Goal: Use online tool/utility

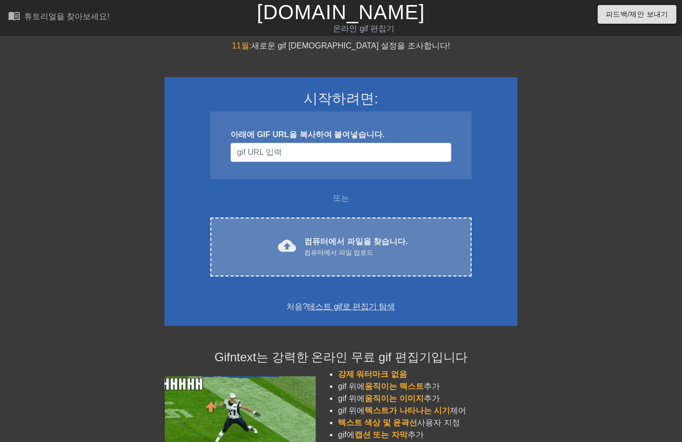
click at [345, 248] on div "컴퓨터에서 파일 업로드" at bounding box center [355, 253] width 103 height 10
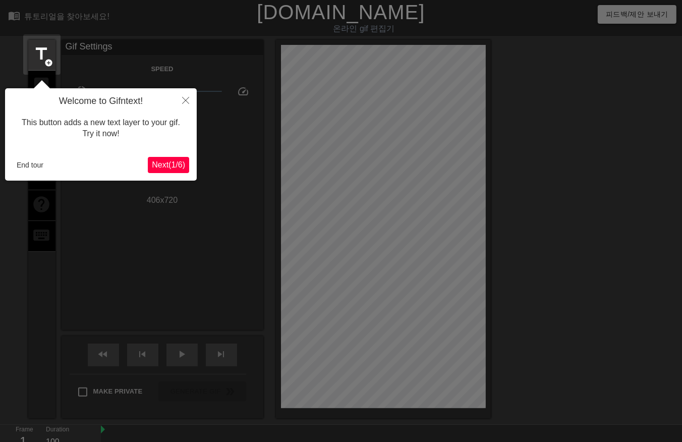
scroll to position [24, 0]
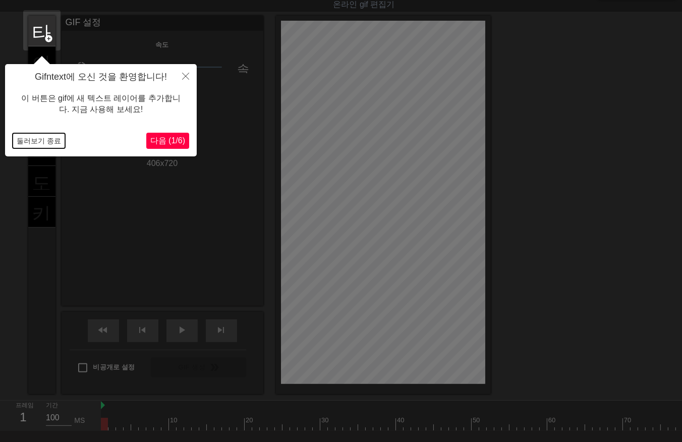
click at [34, 143] on button "둘러보기 종료" at bounding box center [39, 140] width 52 height 15
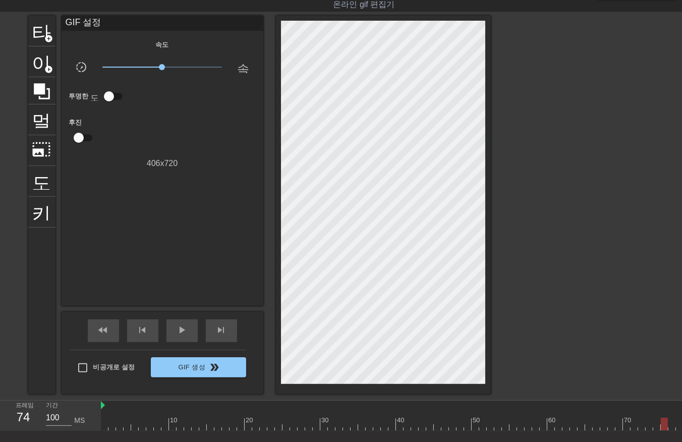
drag, startPoint x: 107, startPoint y: 423, endPoint x: 599, endPoint y: 422, distance: 492.1
click at [659, 411] on div "10 20 30 40 50 60 70 80 90" at bounding box center [445, 415] width 688 height 30
drag, startPoint x: 547, startPoint y: 424, endPoint x: 2, endPoint y: 420, distance: 545.1
click at [6, 422] on div "프레임 3 기간 100 MS 10 20 30 40 50 60 70 80 90" at bounding box center [341, 415] width 682 height 30
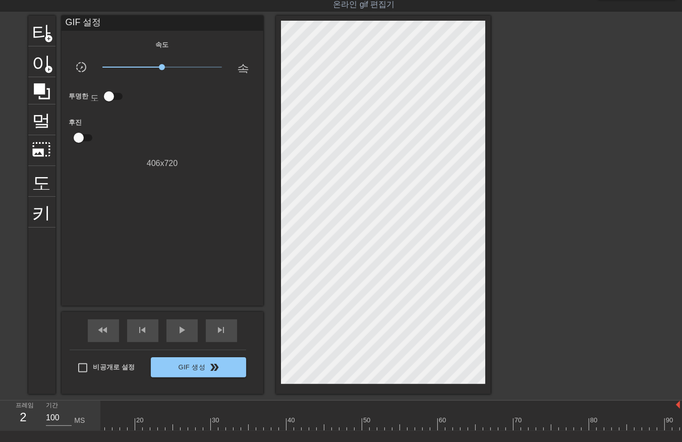
click at [99, 426] on div "프레임 2 기간 100 MS" at bounding box center [50, 415] width 101 height 30
drag, startPoint x: 101, startPoint y: 428, endPoint x: 213, endPoint y: 448, distance: 113.7
click at [108, 430] on div "10 20 30 40 50 60 70 80 90" at bounding box center [391, 415] width 581 height 30
click at [105, 426] on div at bounding box center [445, 423] width 688 height 13
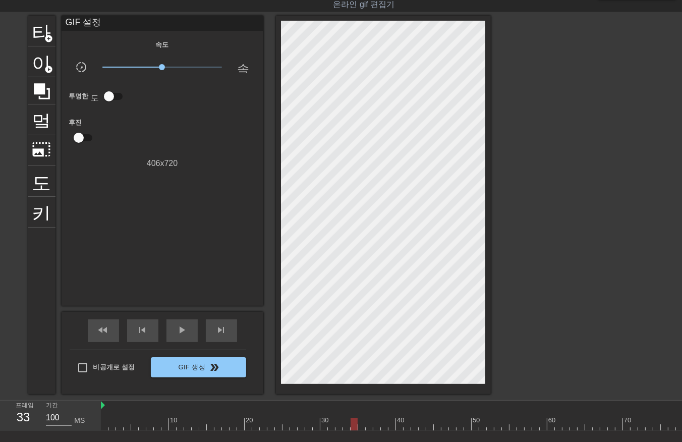
drag, startPoint x: 105, startPoint y: 426, endPoint x: 336, endPoint y: 393, distance: 233.7
click at [337, 431] on div "10 20 30 40 50 60 70 80 90" at bounding box center [391, 415] width 581 height 30
drag, startPoint x: 338, startPoint y: 425, endPoint x: 569, endPoint y: 406, distance: 231.6
click at [678, 431] on div "10 20 30 40 50 60 70 80 90" at bounding box center [391, 415] width 581 height 30
click at [184, 333] on span "play_arrow" at bounding box center [182, 330] width 12 height 12
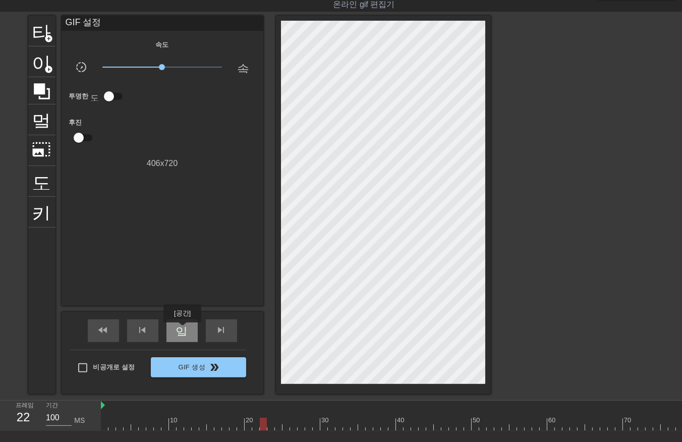
click at [182, 329] on span "일시 중지" at bounding box center [182, 330] width 12 height 12
click at [103, 427] on div at bounding box center [445, 423] width 688 height 13
click at [109, 425] on div at bounding box center [445, 423] width 688 height 13
click at [119, 428] on div at bounding box center [445, 423] width 688 height 13
click at [127, 427] on div at bounding box center [445, 423] width 688 height 13
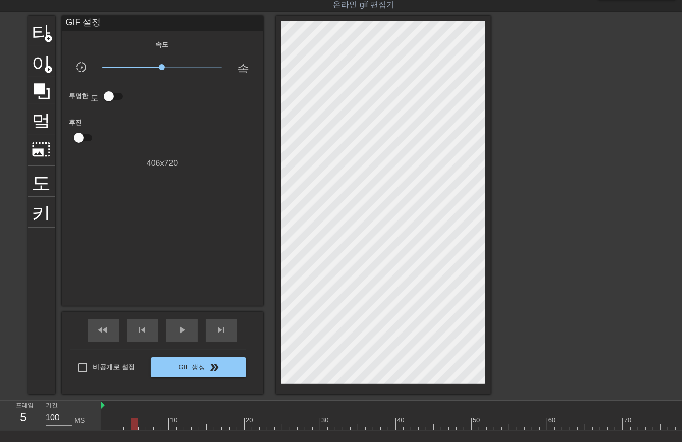
click at [133, 427] on div at bounding box center [445, 423] width 688 height 13
click at [142, 426] on div at bounding box center [445, 423] width 688 height 13
click at [149, 428] on div at bounding box center [445, 423] width 688 height 13
drag, startPoint x: 155, startPoint y: 427, endPoint x: 162, endPoint y: 427, distance: 7.6
click at [155, 427] on div at bounding box center [445, 423] width 688 height 13
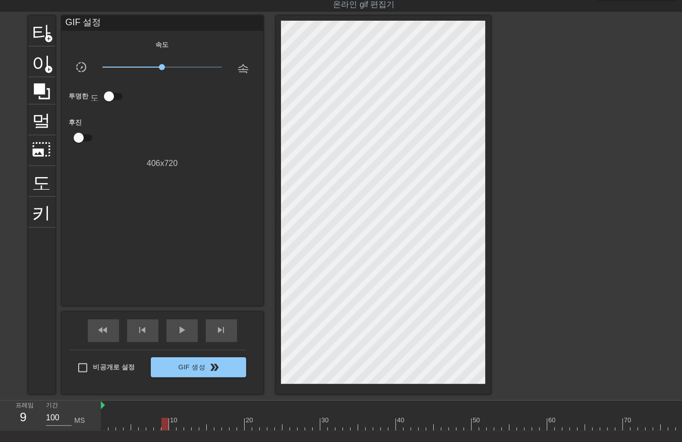
click at [163, 427] on div at bounding box center [445, 423] width 688 height 13
click at [171, 425] on div at bounding box center [445, 423] width 688 height 13
click at [178, 426] on div at bounding box center [445, 423] width 688 height 13
click at [185, 427] on div at bounding box center [445, 423] width 688 height 13
click at [194, 426] on div at bounding box center [445, 423] width 688 height 13
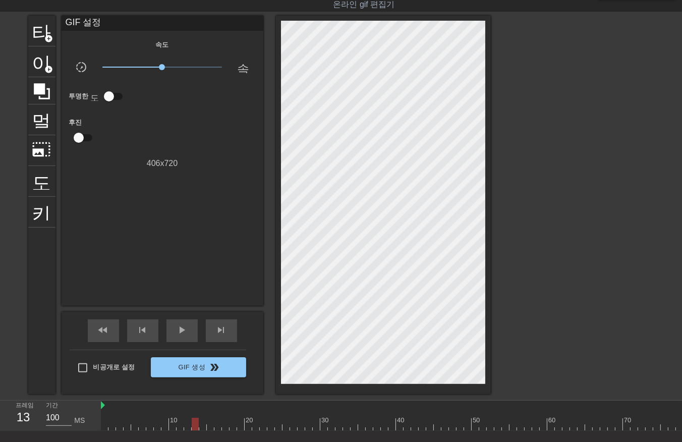
click at [201, 427] on div at bounding box center [445, 423] width 688 height 13
click at [212, 427] on div at bounding box center [445, 423] width 688 height 13
click at [215, 427] on div at bounding box center [445, 423] width 688 height 13
click at [223, 426] on div at bounding box center [445, 423] width 688 height 13
click at [230, 428] on div at bounding box center [445, 423] width 688 height 13
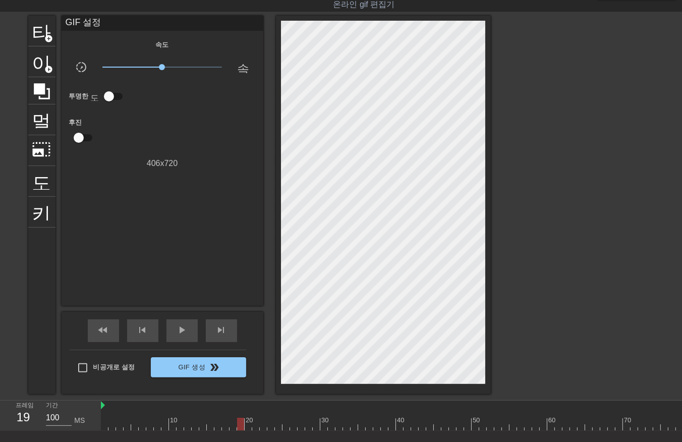
drag, startPoint x: 238, startPoint y: 426, endPoint x: 251, endPoint y: 432, distance: 14.2
click at [238, 426] on div at bounding box center [445, 423] width 688 height 13
click at [248, 427] on div at bounding box center [445, 423] width 688 height 13
drag, startPoint x: 253, startPoint y: 426, endPoint x: 258, endPoint y: 427, distance: 5.1
click at [254, 426] on div at bounding box center [445, 423] width 688 height 13
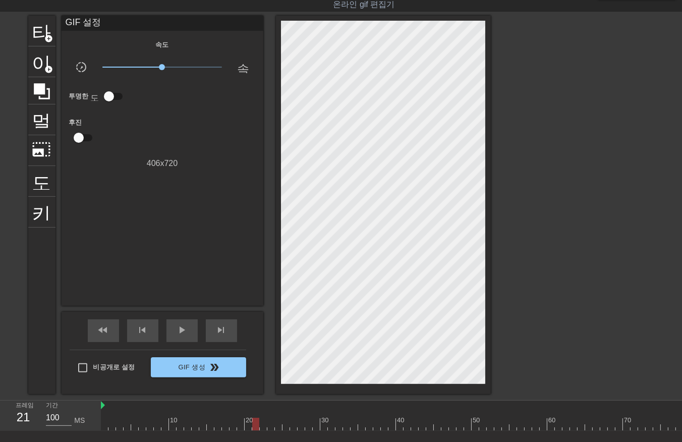
click at [263, 427] on div at bounding box center [445, 423] width 688 height 13
drag, startPoint x: 268, startPoint y: 427, endPoint x: 274, endPoint y: 429, distance: 5.9
click at [271, 429] on div at bounding box center [445, 423] width 688 height 13
click at [275, 426] on div at bounding box center [445, 423] width 688 height 13
drag, startPoint x: 285, startPoint y: 425, endPoint x: 290, endPoint y: 431, distance: 7.9
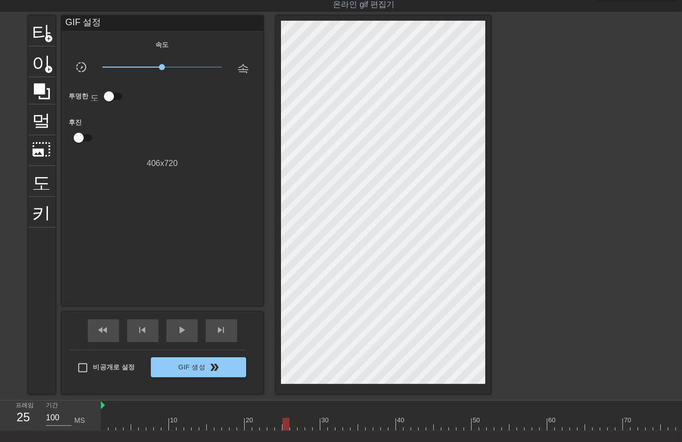
click at [286, 426] on div at bounding box center [445, 423] width 688 height 13
click at [292, 428] on div at bounding box center [445, 423] width 688 height 13
click at [301, 427] on div at bounding box center [445, 423] width 688 height 13
click at [309, 426] on div at bounding box center [445, 423] width 688 height 13
click at [315, 425] on div at bounding box center [445, 423] width 688 height 13
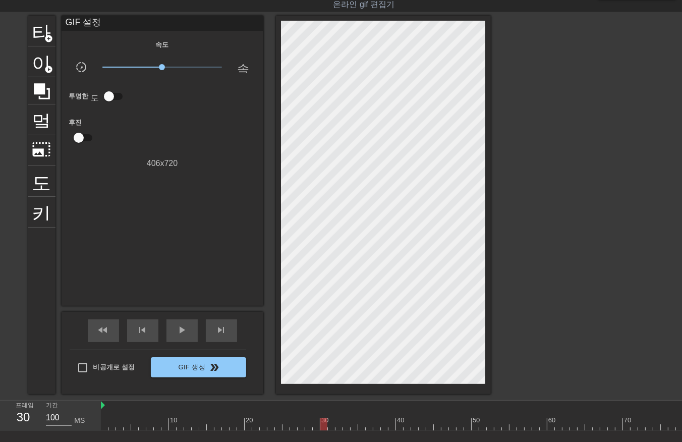
drag, startPoint x: 324, startPoint y: 426, endPoint x: 331, endPoint y: 431, distance: 9.1
click at [323, 427] on div at bounding box center [445, 423] width 688 height 13
click at [330, 426] on div at bounding box center [445, 423] width 688 height 13
click at [339, 429] on div at bounding box center [445, 423] width 688 height 13
click at [344, 425] on div at bounding box center [445, 423] width 688 height 13
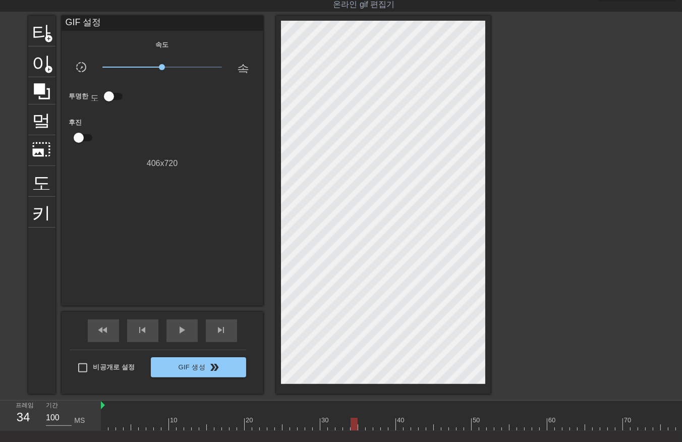
click at [353, 426] on div at bounding box center [445, 423] width 688 height 13
drag, startPoint x: 362, startPoint y: 425, endPoint x: 368, endPoint y: 431, distance: 8.6
click at [362, 426] on div at bounding box center [445, 423] width 688 height 13
click at [367, 427] on div at bounding box center [445, 423] width 688 height 13
click at [379, 427] on div at bounding box center [445, 423] width 688 height 13
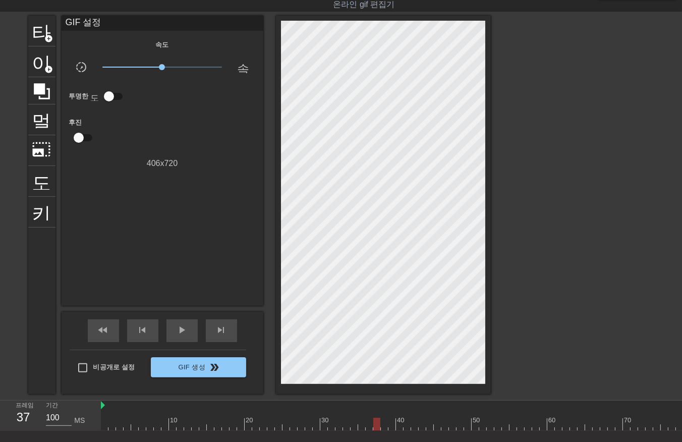
click at [384, 426] on div at bounding box center [445, 423] width 688 height 13
click at [390, 426] on div at bounding box center [445, 423] width 688 height 13
click at [399, 426] on div at bounding box center [445, 423] width 688 height 13
click at [406, 426] on div at bounding box center [445, 423] width 688 height 13
drag, startPoint x: 413, startPoint y: 427, endPoint x: 421, endPoint y: 432, distance: 9.4
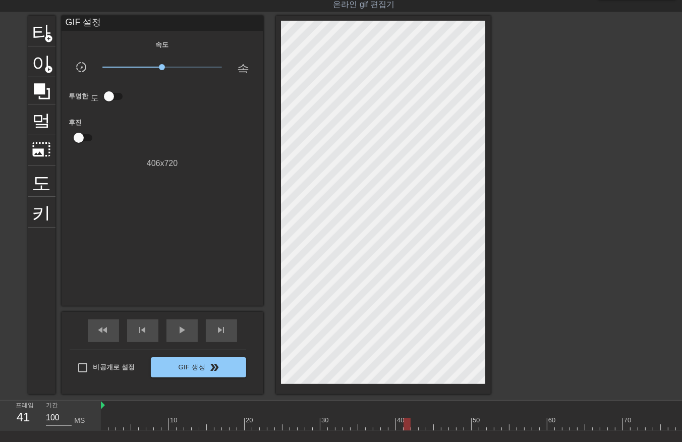
click at [415, 428] on div at bounding box center [445, 423] width 688 height 13
drag, startPoint x: 418, startPoint y: 425, endPoint x: 427, endPoint y: 434, distance: 11.8
click at [421, 429] on div at bounding box center [445, 423] width 688 height 13
click at [427, 426] on div at bounding box center [445, 423] width 688 height 13
drag, startPoint x: 435, startPoint y: 424, endPoint x: 445, endPoint y: 433, distance: 12.9
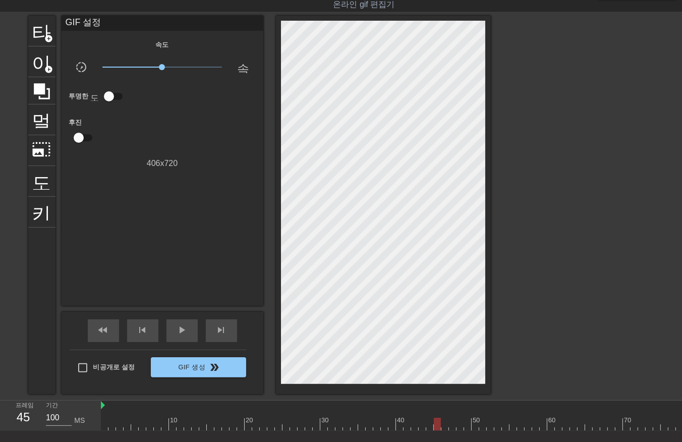
click at [437, 425] on div at bounding box center [445, 423] width 688 height 13
drag, startPoint x: 446, startPoint y: 424, endPoint x: 450, endPoint y: 432, distance: 9.3
click at [448, 429] on div at bounding box center [445, 423] width 688 height 13
drag, startPoint x: 451, startPoint y: 424, endPoint x: 454, endPoint y: 429, distance: 6.2
click at [453, 427] on div at bounding box center [445, 423] width 688 height 13
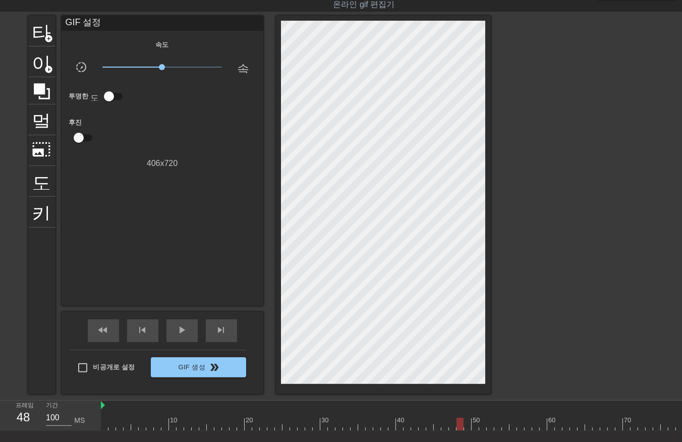
drag, startPoint x: 458, startPoint y: 426, endPoint x: 460, endPoint y: 431, distance: 5.4
click at [459, 427] on div at bounding box center [445, 423] width 688 height 13
click at [466, 425] on div at bounding box center [445, 423] width 688 height 13
drag, startPoint x: 474, startPoint y: 424, endPoint x: 479, endPoint y: 433, distance: 9.9
click at [476, 430] on div "10 20 30 40 50 60 70 80 90" at bounding box center [445, 415] width 688 height 30
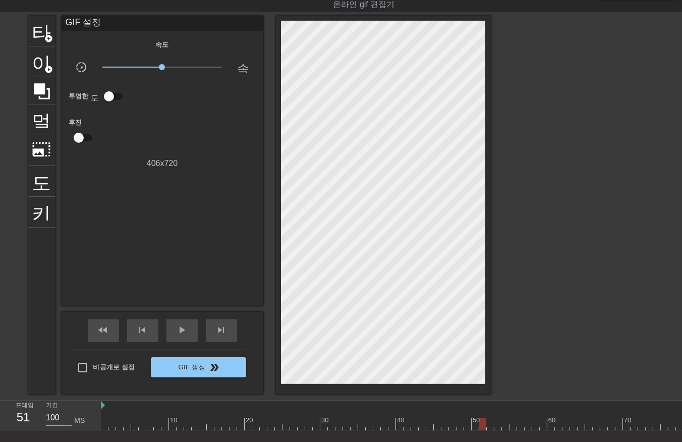
drag, startPoint x: 481, startPoint y: 424, endPoint x: 486, endPoint y: 433, distance: 9.9
click at [483, 428] on div at bounding box center [445, 423] width 688 height 13
click at [491, 426] on div at bounding box center [445, 423] width 688 height 13
drag, startPoint x: 498, startPoint y: 423, endPoint x: 500, endPoint y: 430, distance: 7.2
click at [499, 428] on div at bounding box center [445, 423] width 688 height 13
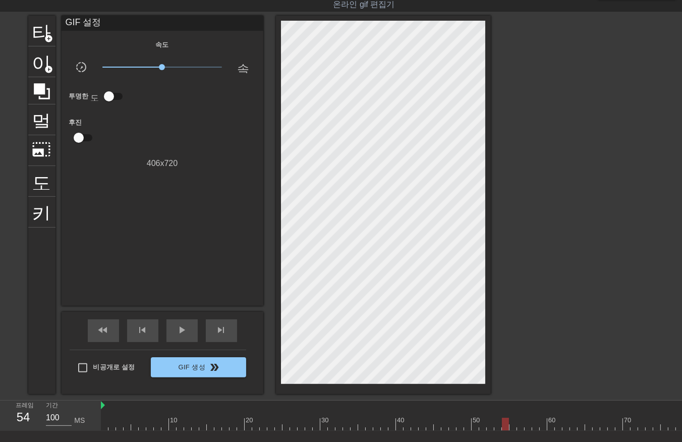
drag, startPoint x: 504, startPoint y: 424, endPoint x: 506, endPoint y: 431, distance: 7.2
click at [506, 429] on div at bounding box center [445, 423] width 688 height 13
click at [512, 427] on div at bounding box center [445, 423] width 688 height 13
drag, startPoint x: 518, startPoint y: 425, endPoint x: 523, endPoint y: 433, distance: 9.1
click at [519, 427] on div at bounding box center [445, 423] width 688 height 13
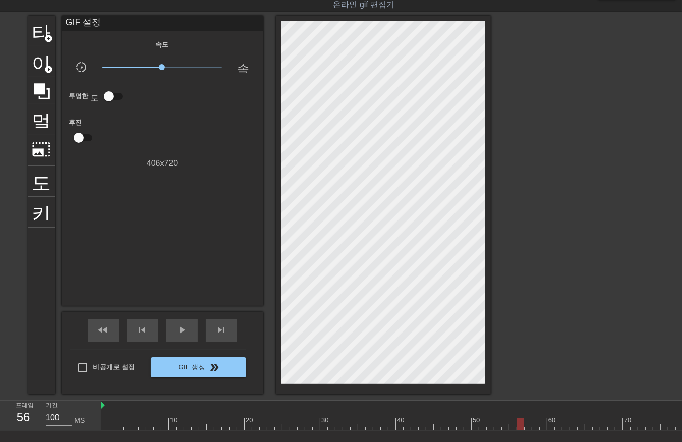
drag, startPoint x: 525, startPoint y: 424, endPoint x: 528, endPoint y: 430, distance: 6.6
click at [526, 426] on div at bounding box center [445, 423] width 688 height 13
click at [535, 426] on div at bounding box center [445, 423] width 688 height 13
drag, startPoint x: 540, startPoint y: 423, endPoint x: 545, endPoint y: 435, distance: 13.8
click at [542, 429] on div at bounding box center [445, 423] width 688 height 13
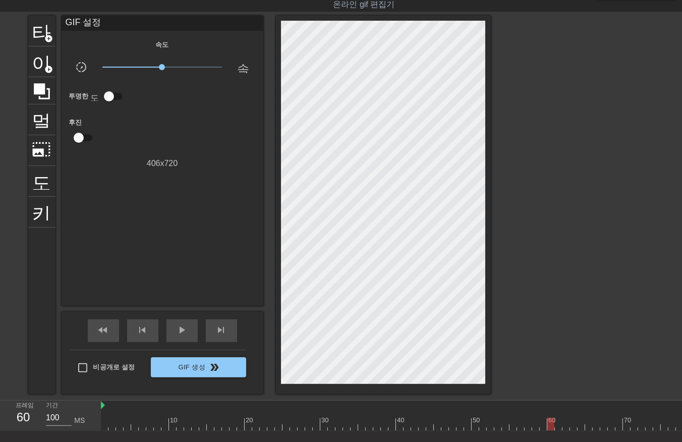
click at [551, 427] on div at bounding box center [445, 423] width 688 height 13
drag, startPoint x: 556, startPoint y: 424, endPoint x: 563, endPoint y: 434, distance: 12.3
click at [557, 426] on div at bounding box center [445, 423] width 688 height 13
drag, startPoint x: 567, startPoint y: 423, endPoint x: 568, endPoint y: 430, distance: 7.1
click at [567, 425] on div at bounding box center [445, 423] width 688 height 13
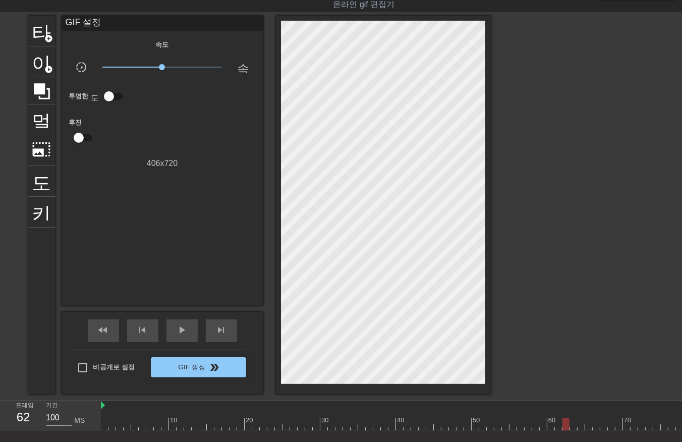
click at [573, 429] on div at bounding box center [445, 423] width 688 height 13
drag, startPoint x: 580, startPoint y: 425, endPoint x: 579, endPoint y: 432, distance: 7.1
click at [580, 429] on div at bounding box center [445, 423] width 688 height 13
drag, startPoint x: 588, startPoint y: 425, endPoint x: 589, endPoint y: 430, distance: 5.1
click at [588, 429] on div at bounding box center [445, 423] width 688 height 13
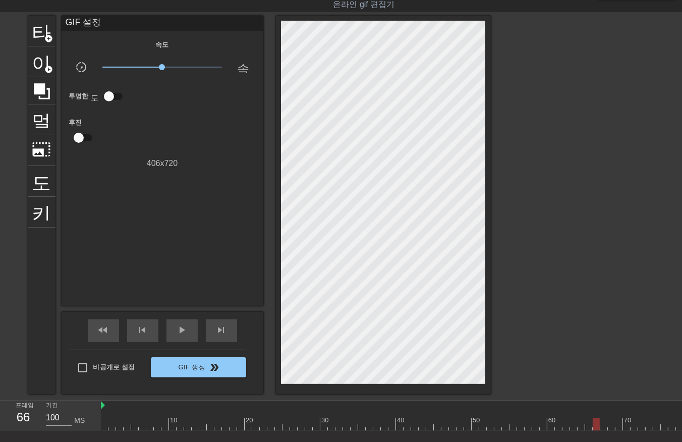
drag, startPoint x: 595, startPoint y: 426, endPoint x: 596, endPoint y: 432, distance: 6.1
click at [595, 429] on div at bounding box center [445, 423] width 688 height 13
click at [603, 425] on div at bounding box center [445, 423] width 688 height 13
click at [610, 425] on div at bounding box center [445, 423] width 688 height 13
drag, startPoint x: 618, startPoint y: 422, endPoint x: 625, endPoint y: 430, distance: 10.7
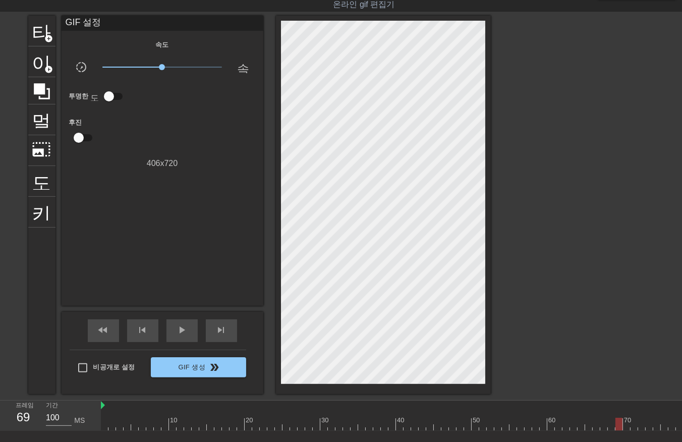
click at [618, 423] on div at bounding box center [445, 423] width 688 height 13
drag, startPoint x: 625, startPoint y: 424, endPoint x: 628, endPoint y: 430, distance: 7.0
click at [626, 426] on div at bounding box center [445, 423] width 688 height 13
drag, startPoint x: 632, startPoint y: 423, endPoint x: 632, endPoint y: 431, distance: 8.6
click at [632, 426] on div at bounding box center [445, 423] width 688 height 13
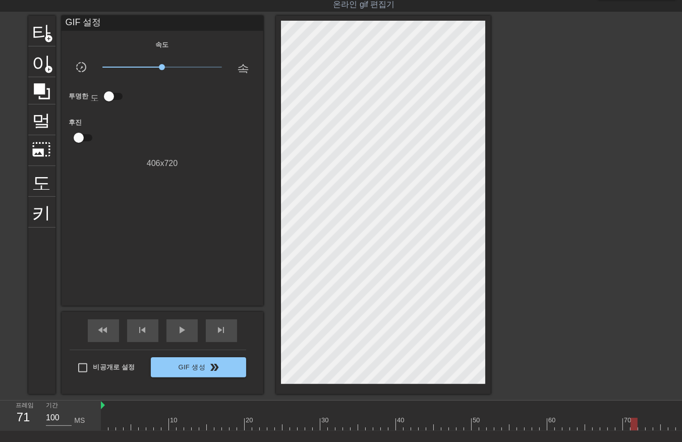
click at [641, 427] on div at bounding box center [445, 423] width 688 height 13
drag, startPoint x: 648, startPoint y: 425, endPoint x: 648, endPoint y: 431, distance: 5.5
click at [648, 426] on div at bounding box center [445, 423] width 688 height 13
drag, startPoint x: 655, startPoint y: 425, endPoint x: 654, endPoint y: 434, distance: 8.7
click at [654, 428] on div at bounding box center [445, 423] width 688 height 13
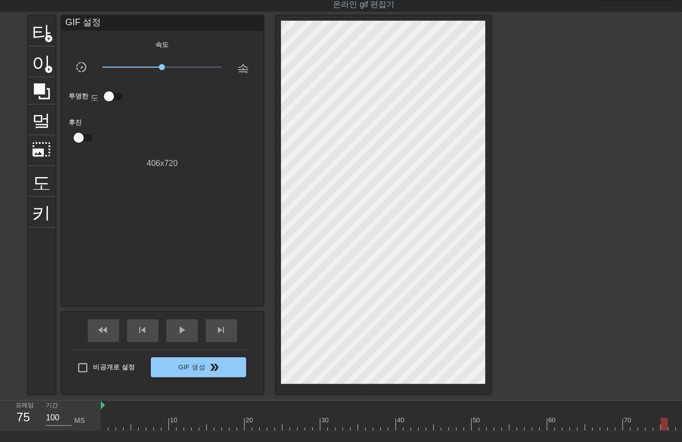
drag, startPoint x: 664, startPoint y: 426, endPoint x: 663, endPoint y: 435, distance: 8.6
click at [663, 429] on div at bounding box center [445, 423] width 688 height 13
click at [671, 426] on div at bounding box center [445, 423] width 688 height 13
click at [678, 425] on div at bounding box center [445, 423] width 688 height 13
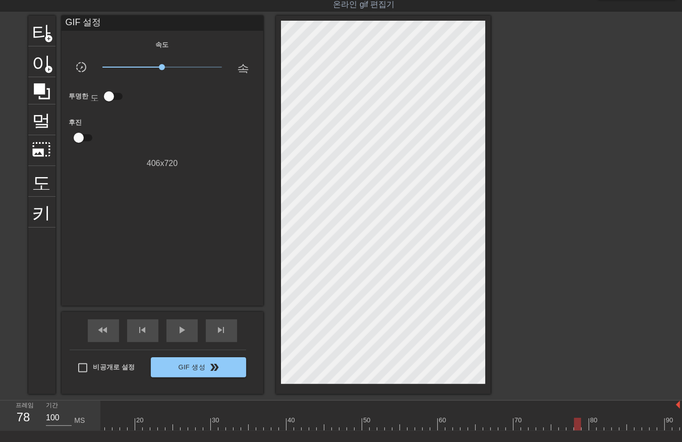
drag, startPoint x: 577, startPoint y: 425, endPoint x: 584, endPoint y: 431, distance: 8.9
click at [580, 427] on div at bounding box center [335, 423] width 688 height 13
drag, startPoint x: 584, startPoint y: 424, endPoint x: 595, endPoint y: 436, distance: 16.8
click at [588, 429] on div at bounding box center [335, 423] width 688 height 13
drag, startPoint x: 591, startPoint y: 427, endPoint x: 595, endPoint y: 431, distance: 6.1
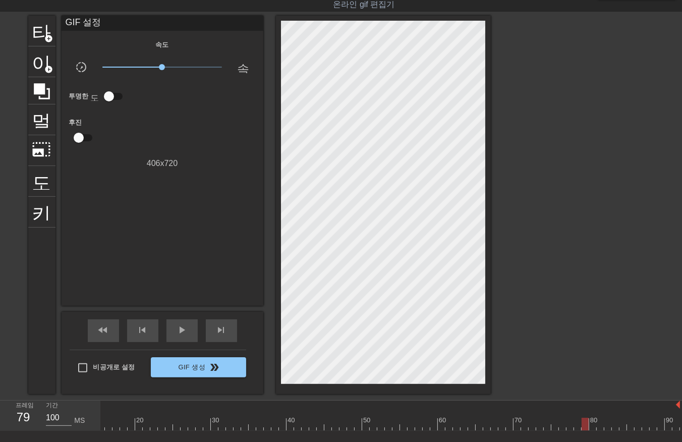
click at [594, 430] on div "10 20 30 40 50 60 70 80 90" at bounding box center [335, 415] width 688 height 30
click at [601, 431] on div "10 20 30 40 50 60 70 80 90" at bounding box center [391, 415] width 581 height 30
drag, startPoint x: 605, startPoint y: 426, endPoint x: 614, endPoint y: 434, distance: 12.1
click at [608, 430] on div "10 20 30 40 50 60 70 80 90" at bounding box center [335, 415] width 688 height 30
click at [614, 427] on div at bounding box center [335, 423] width 688 height 13
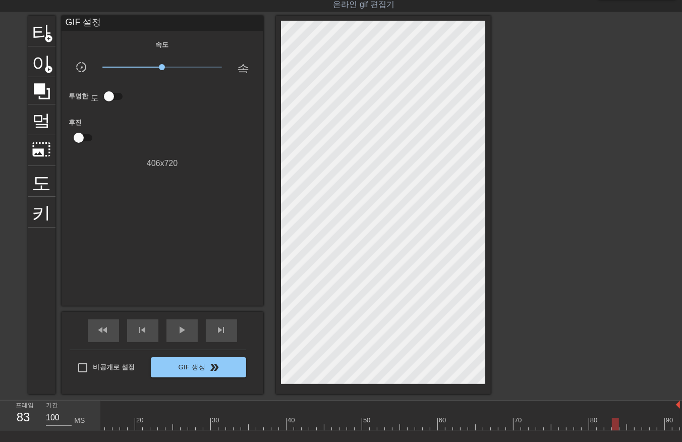
click at [622, 429] on div at bounding box center [335, 423] width 688 height 13
click at [631, 430] on div "10 20 30 40 50 60 70 80 90" at bounding box center [335, 415] width 688 height 30
click at [638, 429] on div at bounding box center [335, 423] width 688 height 13
drag, startPoint x: 643, startPoint y: 421, endPoint x: 646, endPoint y: 427, distance: 6.8
click at [643, 425] on div at bounding box center [335, 423] width 688 height 13
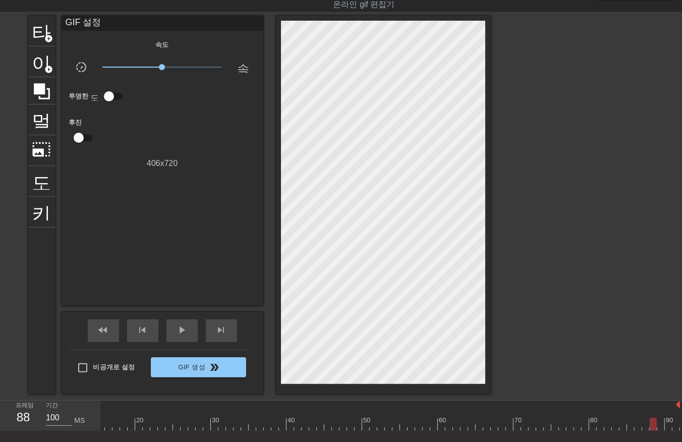
click at [649, 424] on div at bounding box center [335, 423] width 688 height 13
drag
click at [657, 427] on div at bounding box center [335, 423] width 688 height 13
click at [666, 428] on div at bounding box center [335, 423] width 688 height 13
click at [673, 427] on div at bounding box center [335, 423] width 688 height 13
